Goal: Transaction & Acquisition: Purchase product/service

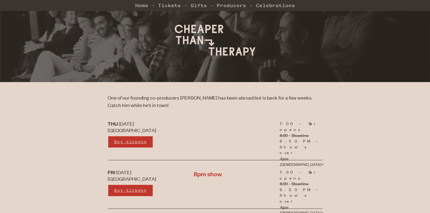
click at [125, 147] on link "Buy tickets" at bounding box center [131, 142] width 46 height 12
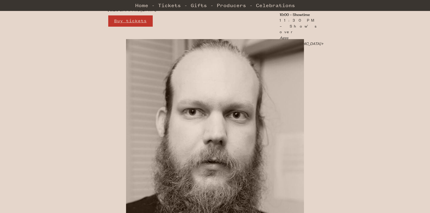
scroll to position [794, 0]
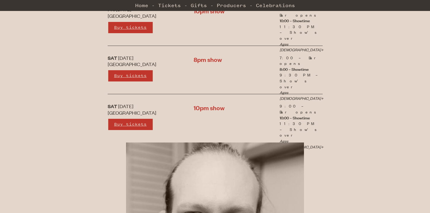
click at [208, 110] on div "10pm show" at bounding box center [258, 107] width 129 height 9
click at [272, 110] on div "10pm show" at bounding box center [258, 107] width 129 height 9
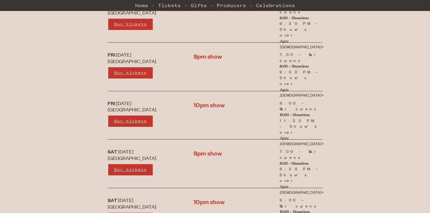
scroll to position [0, 0]
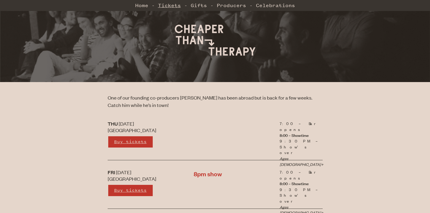
click at [170, 7] on link "Tickets" at bounding box center [169, 5] width 23 height 12
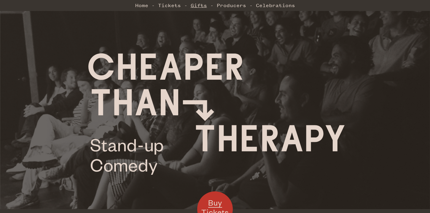
click at [203, 6] on link "Gifts" at bounding box center [199, 5] width 16 height 12
